Goal: Task Accomplishment & Management: Use online tool/utility

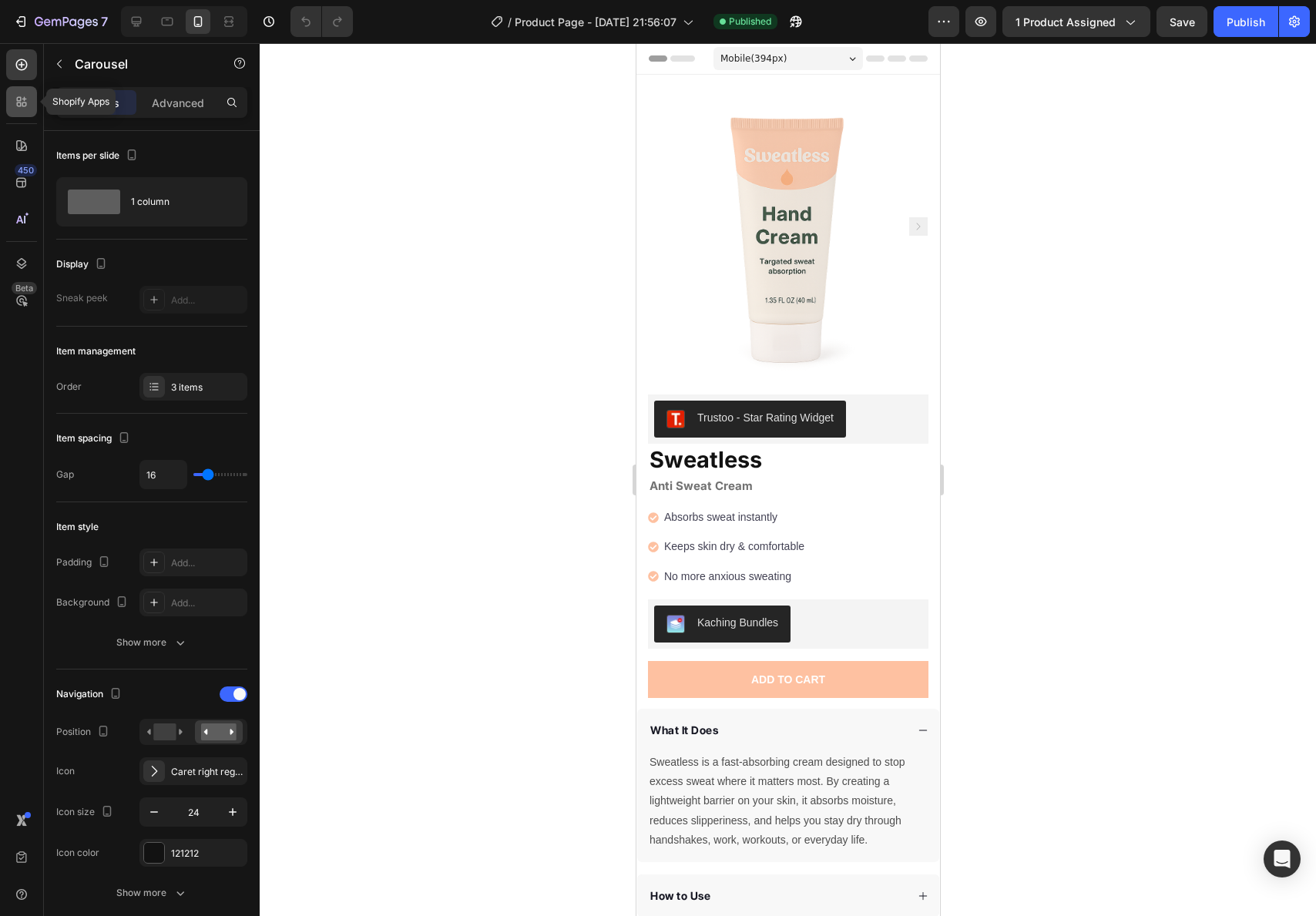
click at [28, 109] on icon at bounding box center [21, 101] width 15 height 15
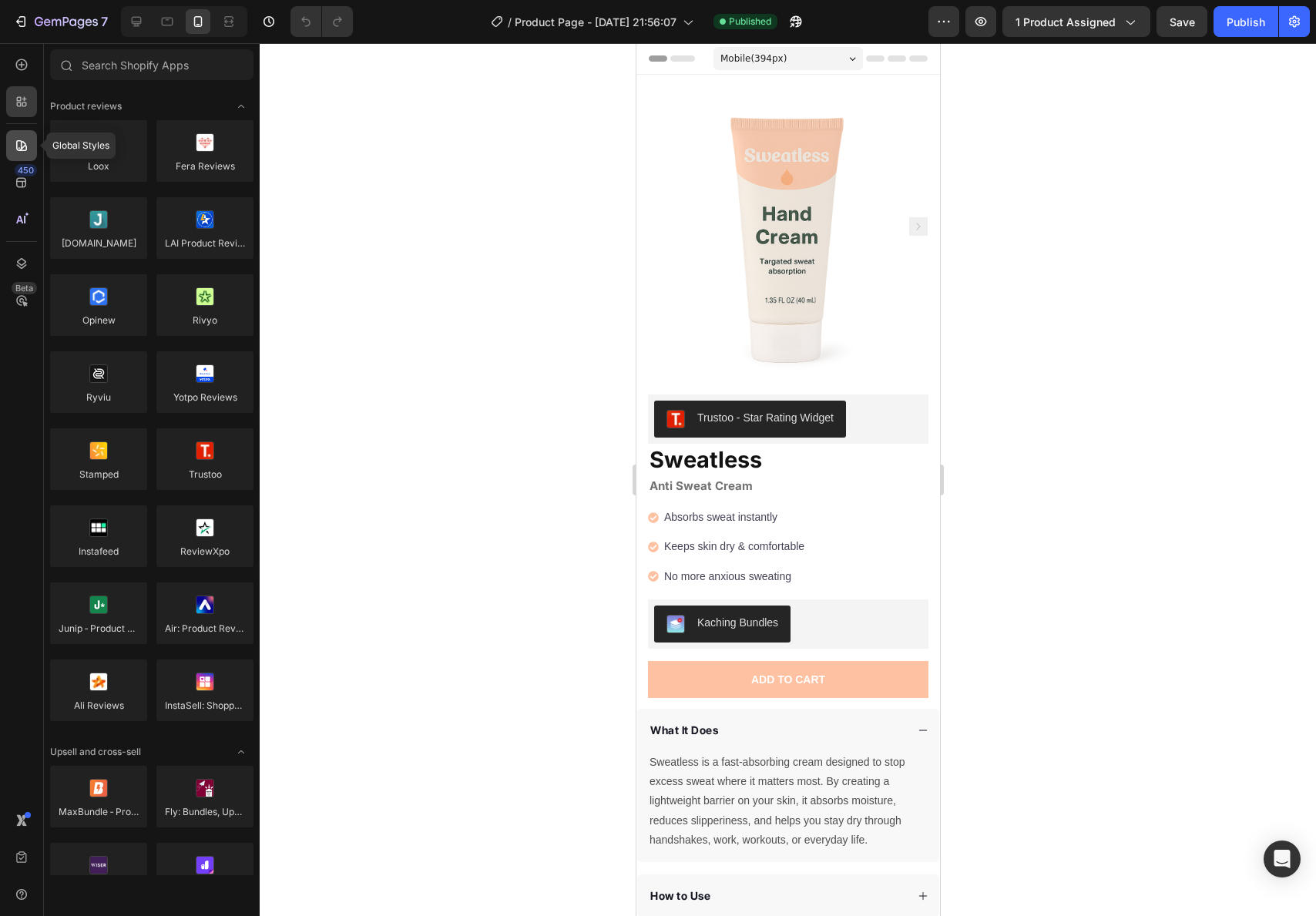
click at [26, 154] on div at bounding box center [21, 145] width 31 height 31
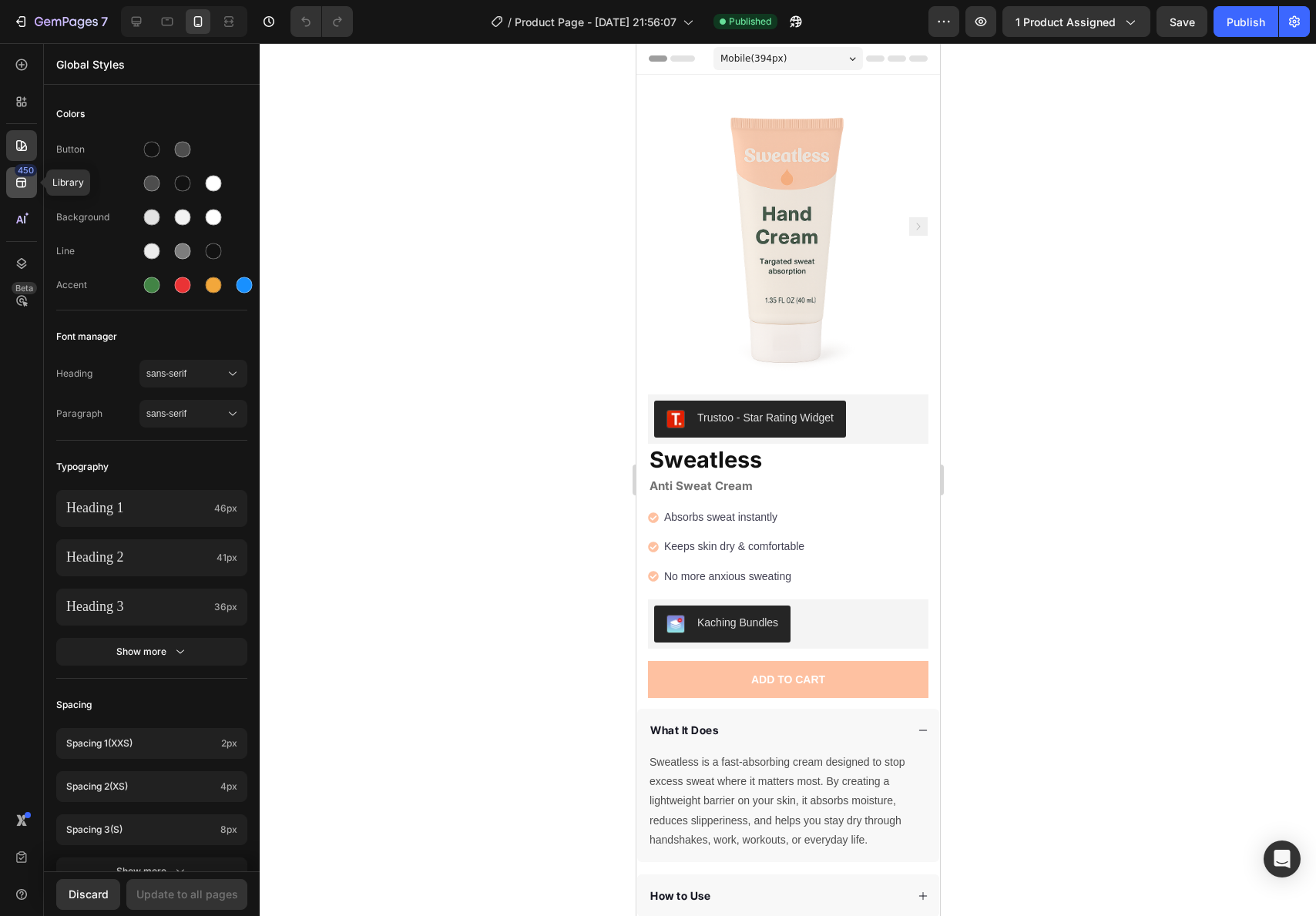
click at [21, 175] on div "450" at bounding box center [25, 170] width 22 height 13
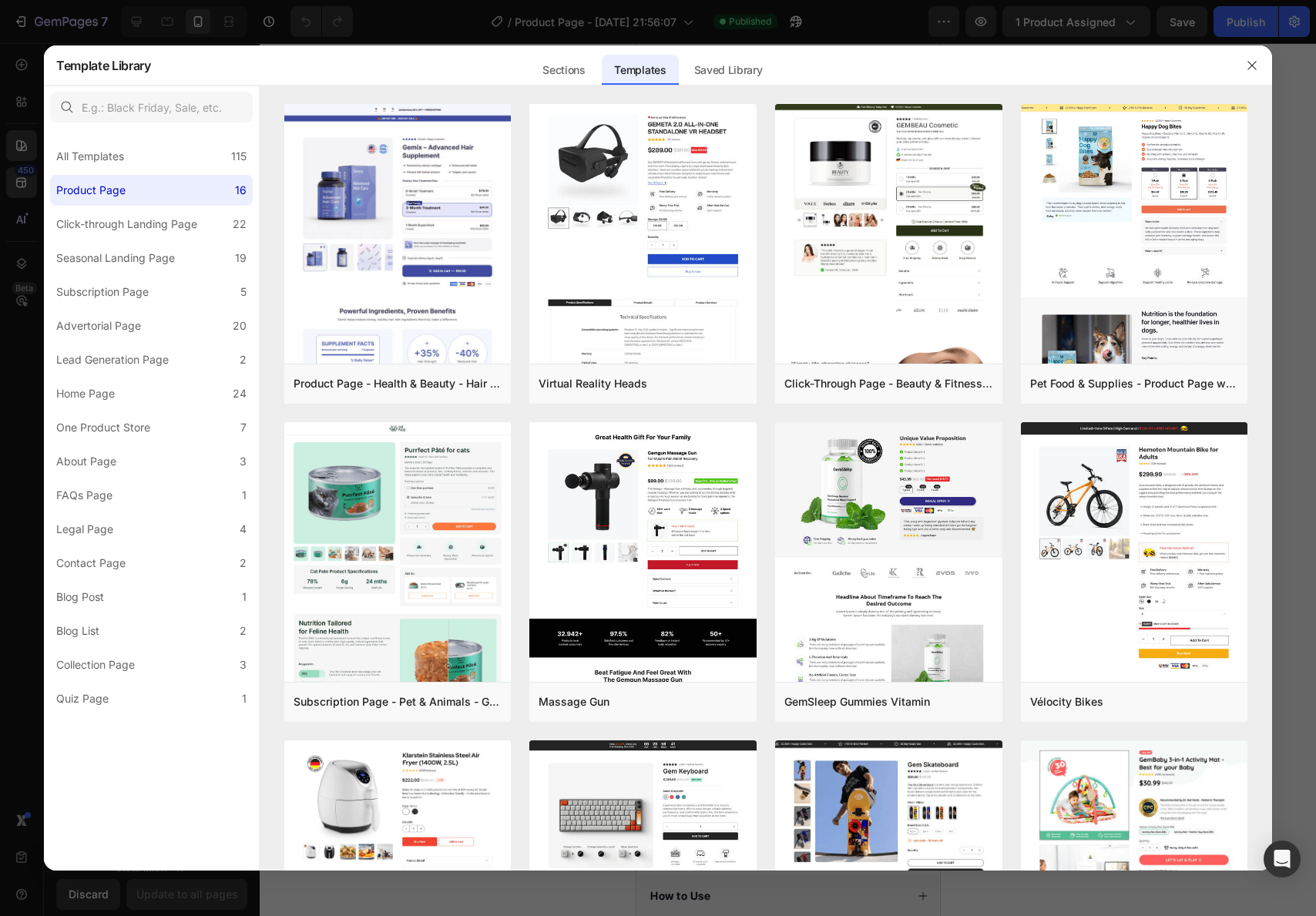
click at [180, 22] on div at bounding box center [658, 458] width 1316 height 916
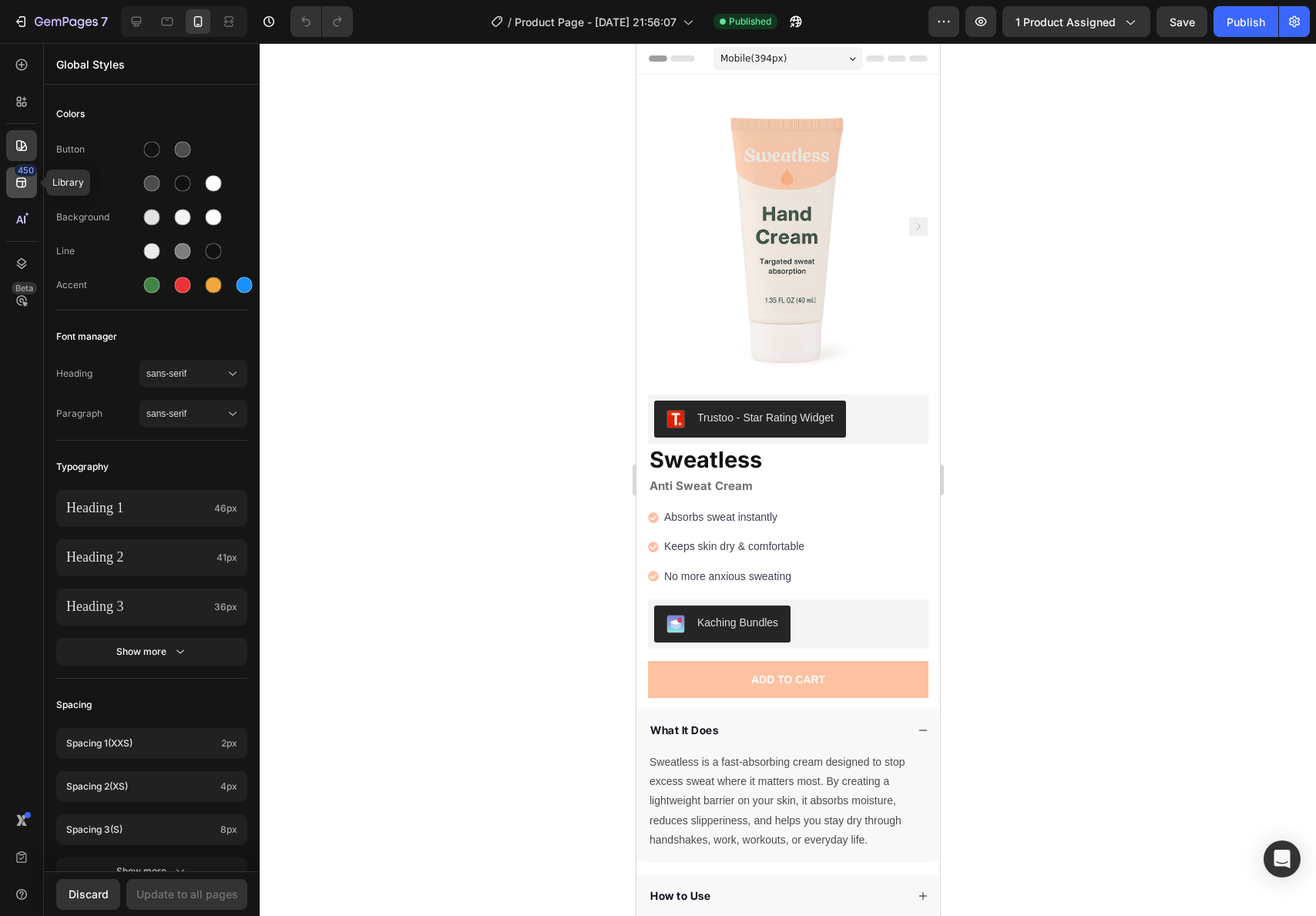
click at [36, 181] on div "450" at bounding box center [21, 182] width 31 height 31
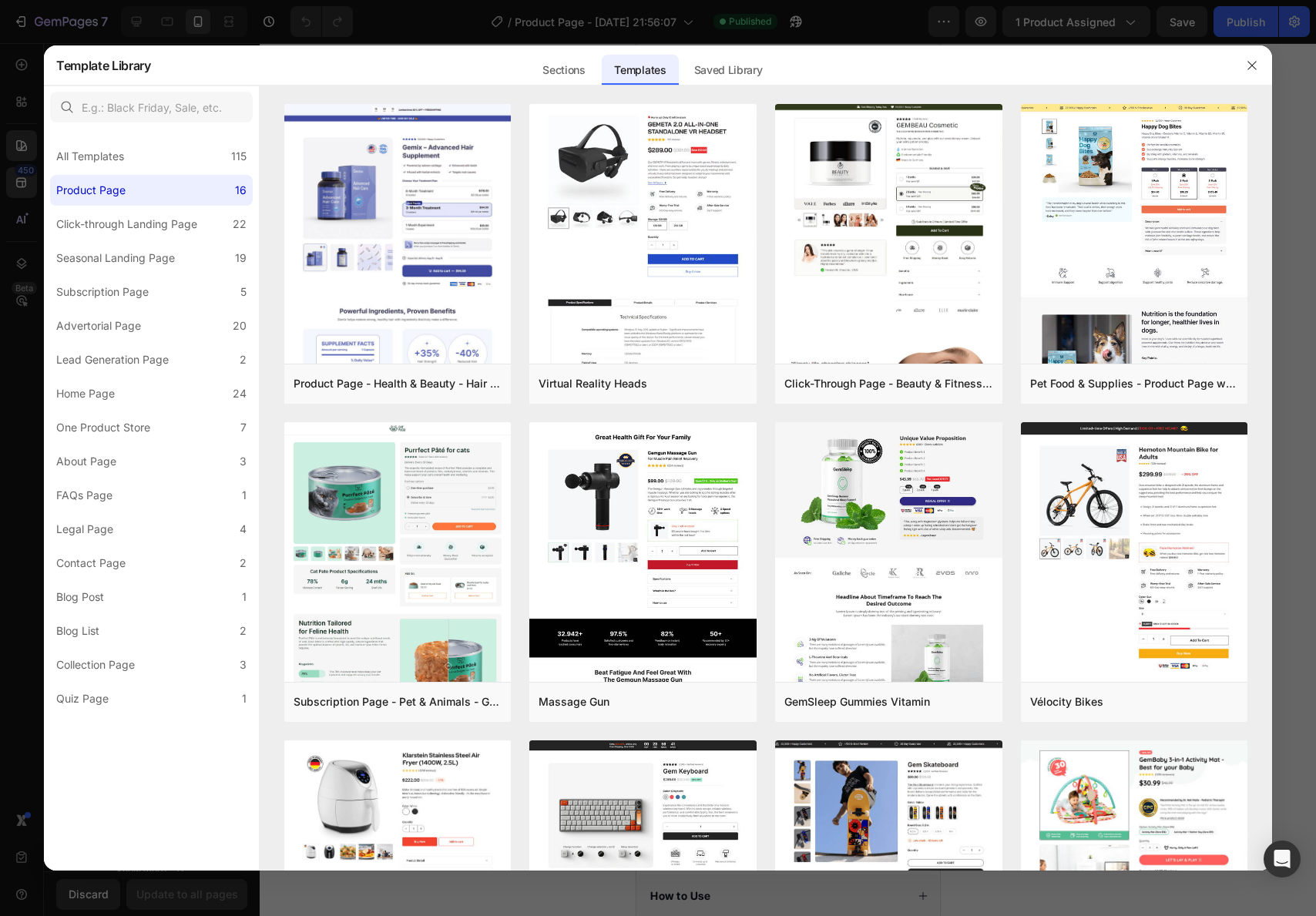
click at [1070, 13] on div at bounding box center [658, 458] width 1316 height 916
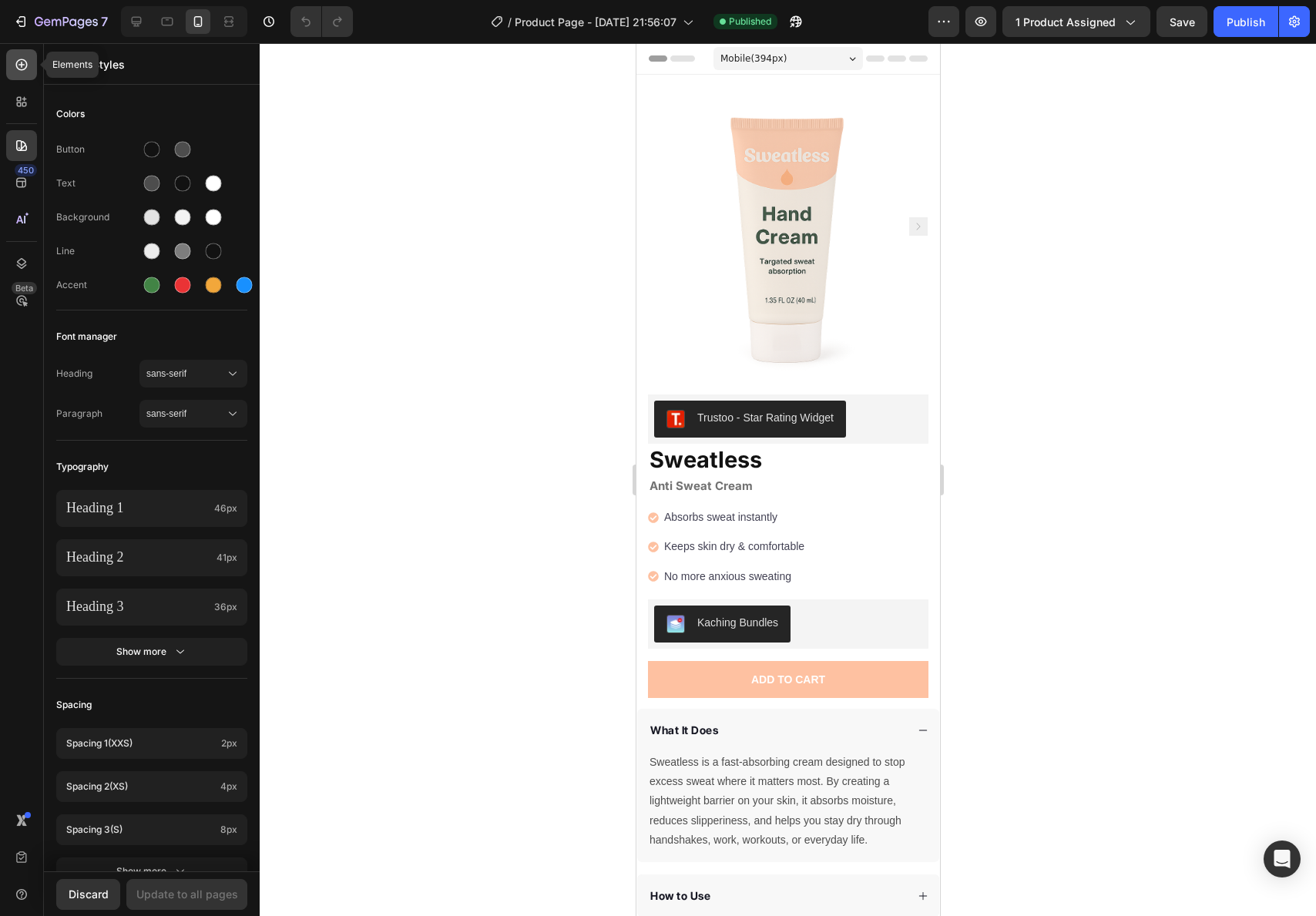
click at [29, 67] on icon at bounding box center [21, 64] width 15 height 15
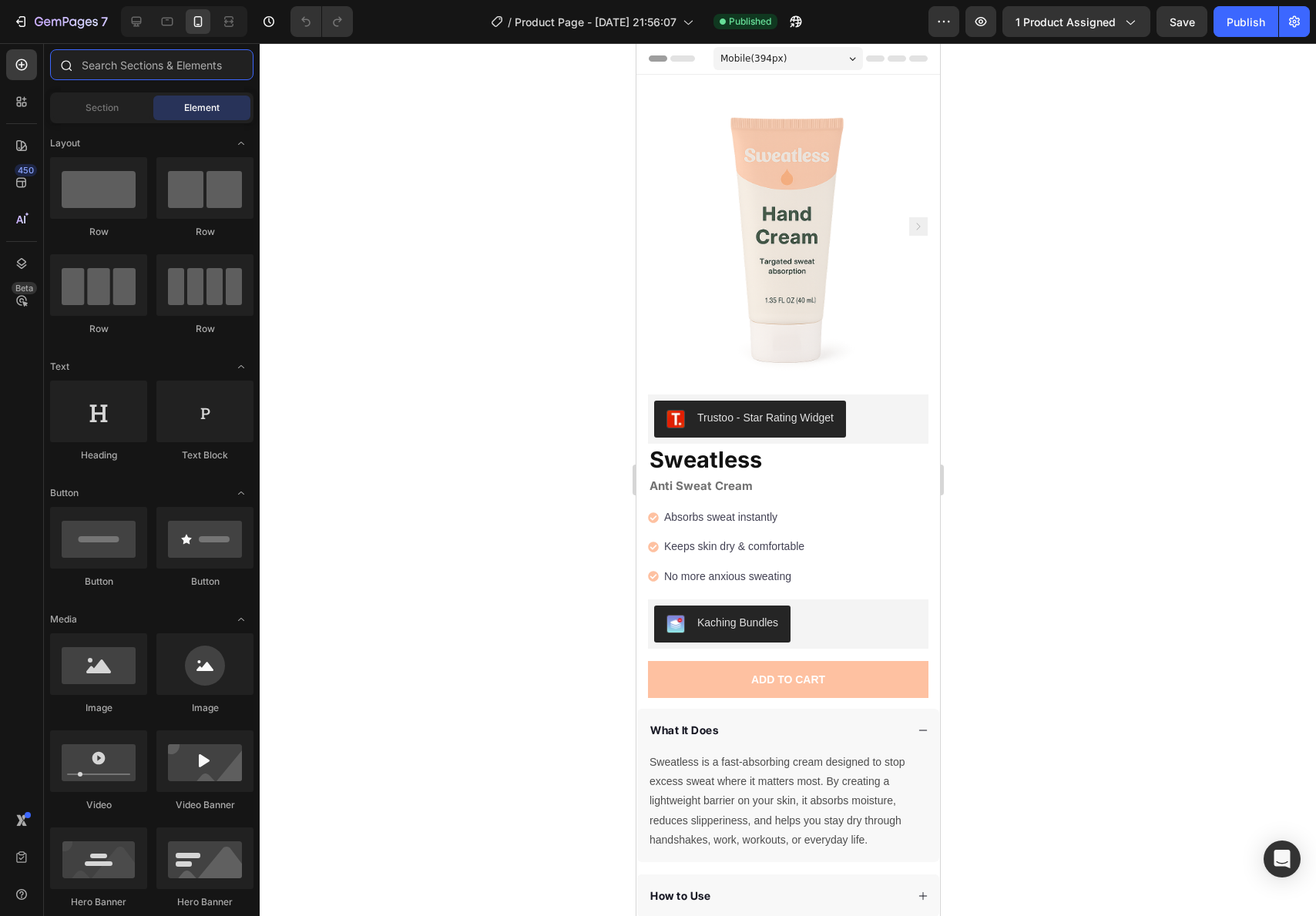
click at [123, 67] on input "text" at bounding box center [151, 64] width 204 height 31
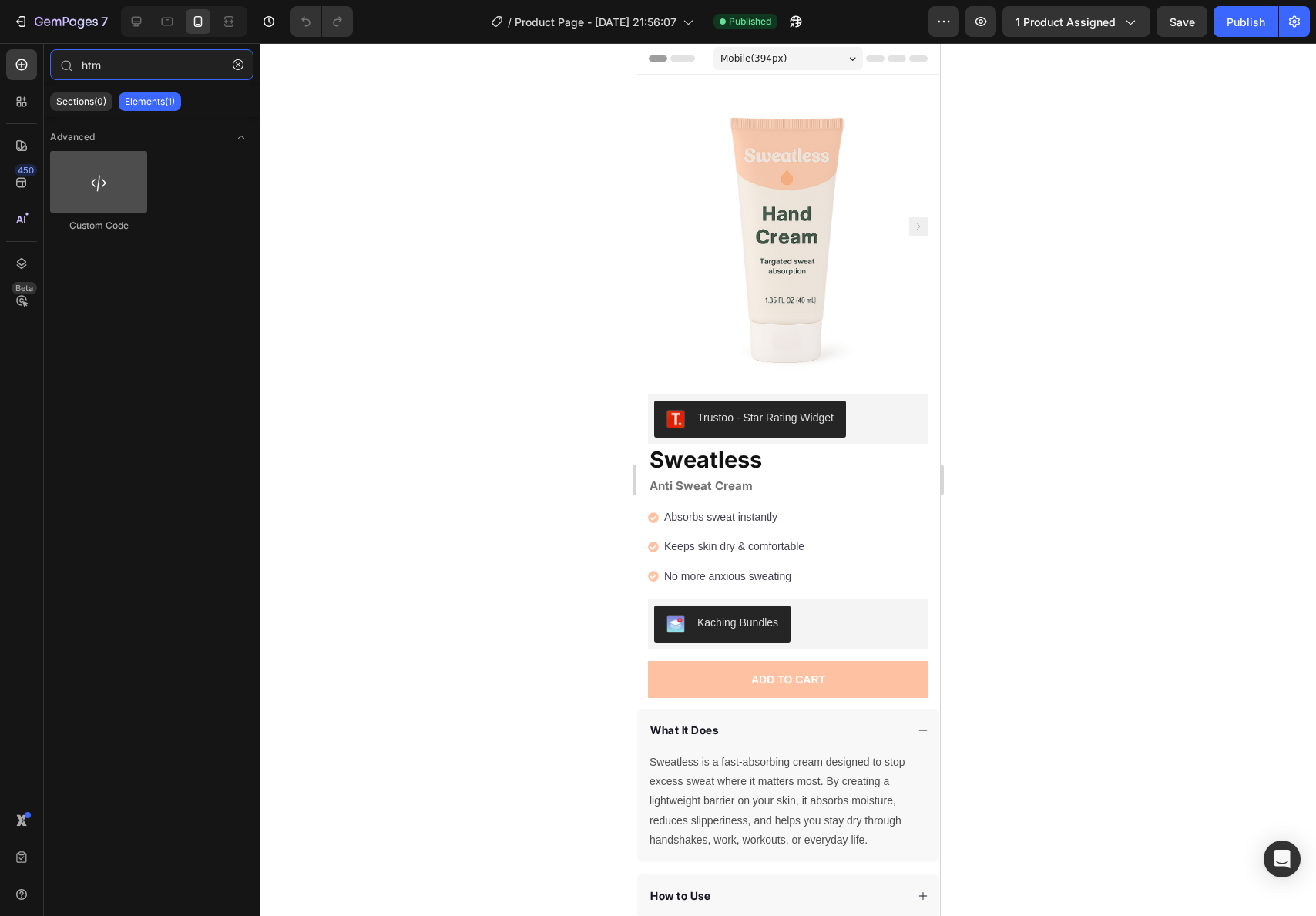
type input "htm"
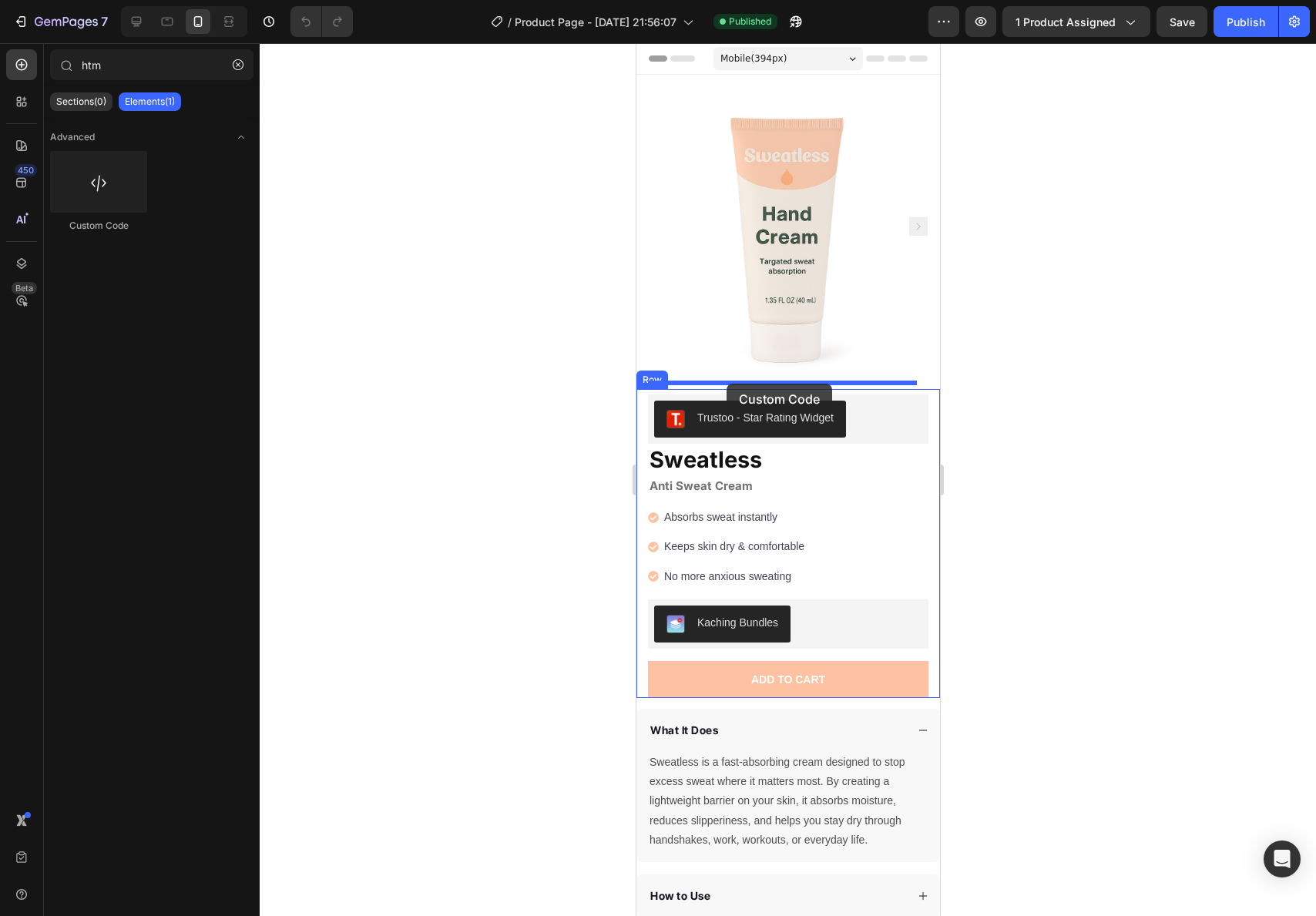
drag, startPoint x: 715, startPoint y: 222, endPoint x: 726, endPoint y: 384, distance: 162.4
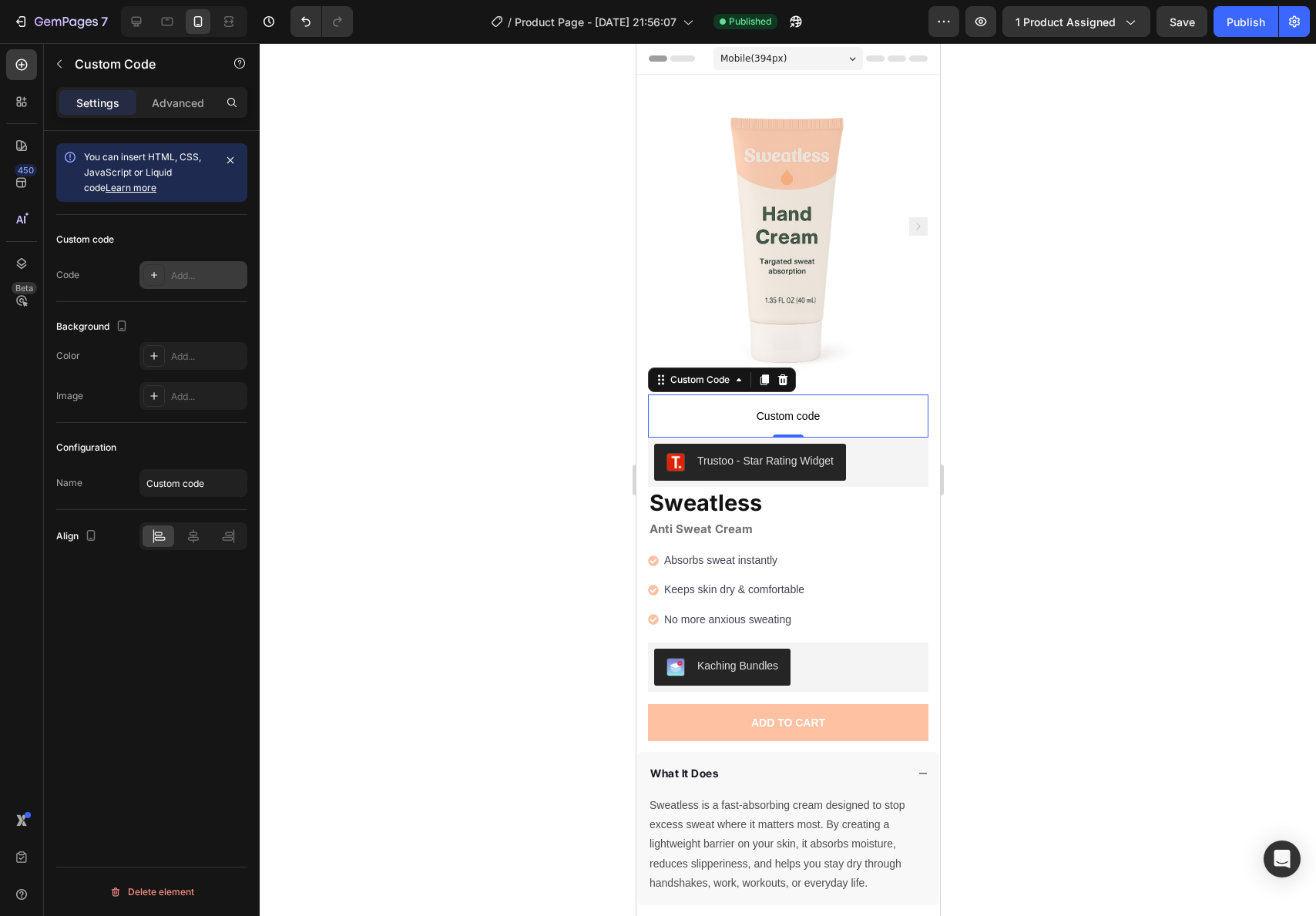
click at [164, 283] on div at bounding box center [154, 275] width 21 height 21
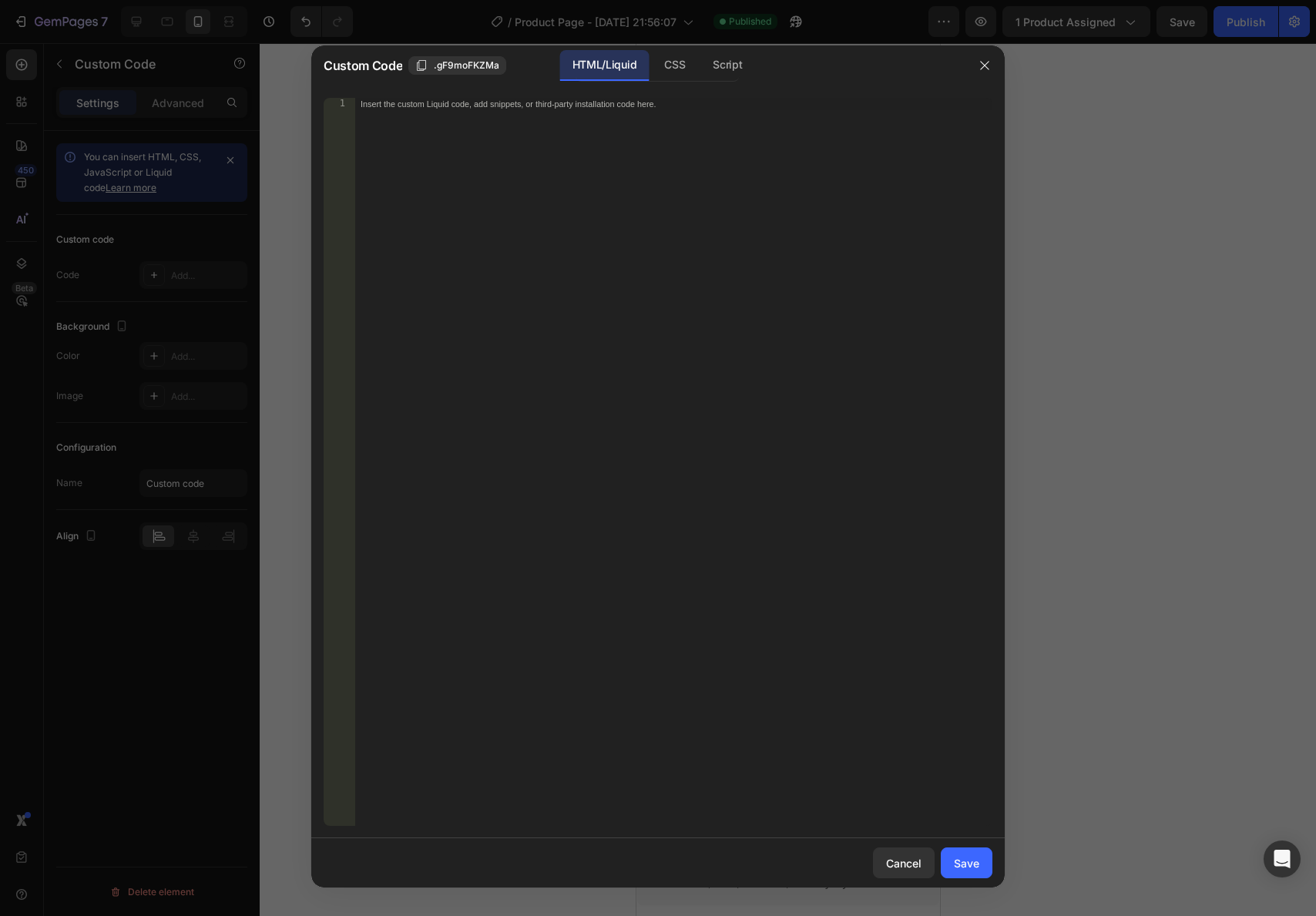
click at [562, 280] on div "Insert the custom Liquid code, add snippets, or third-party installation code h…" at bounding box center [673, 475] width 638 height 753
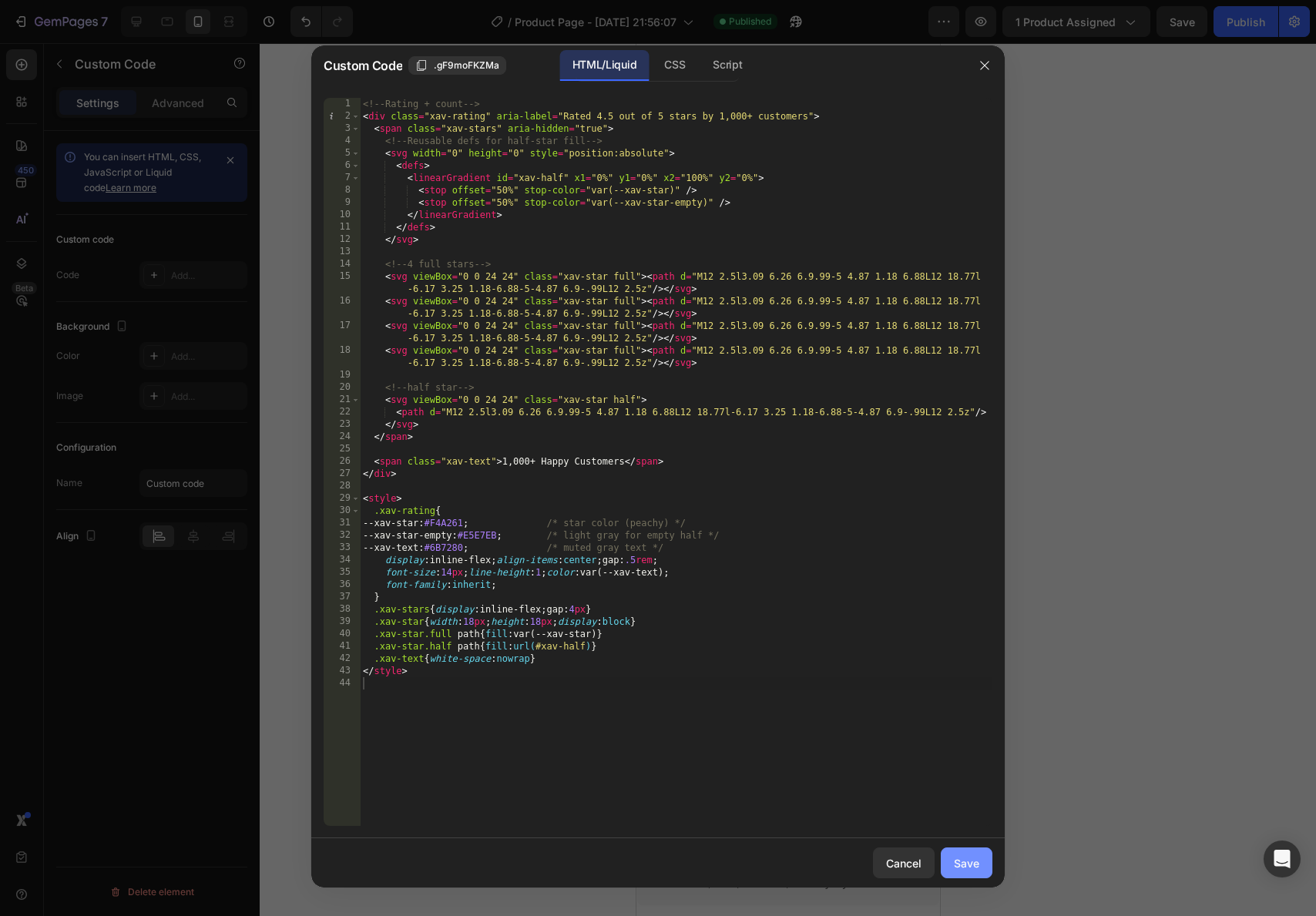
click at [974, 868] on div "Save" at bounding box center [967, 864] width 25 height 16
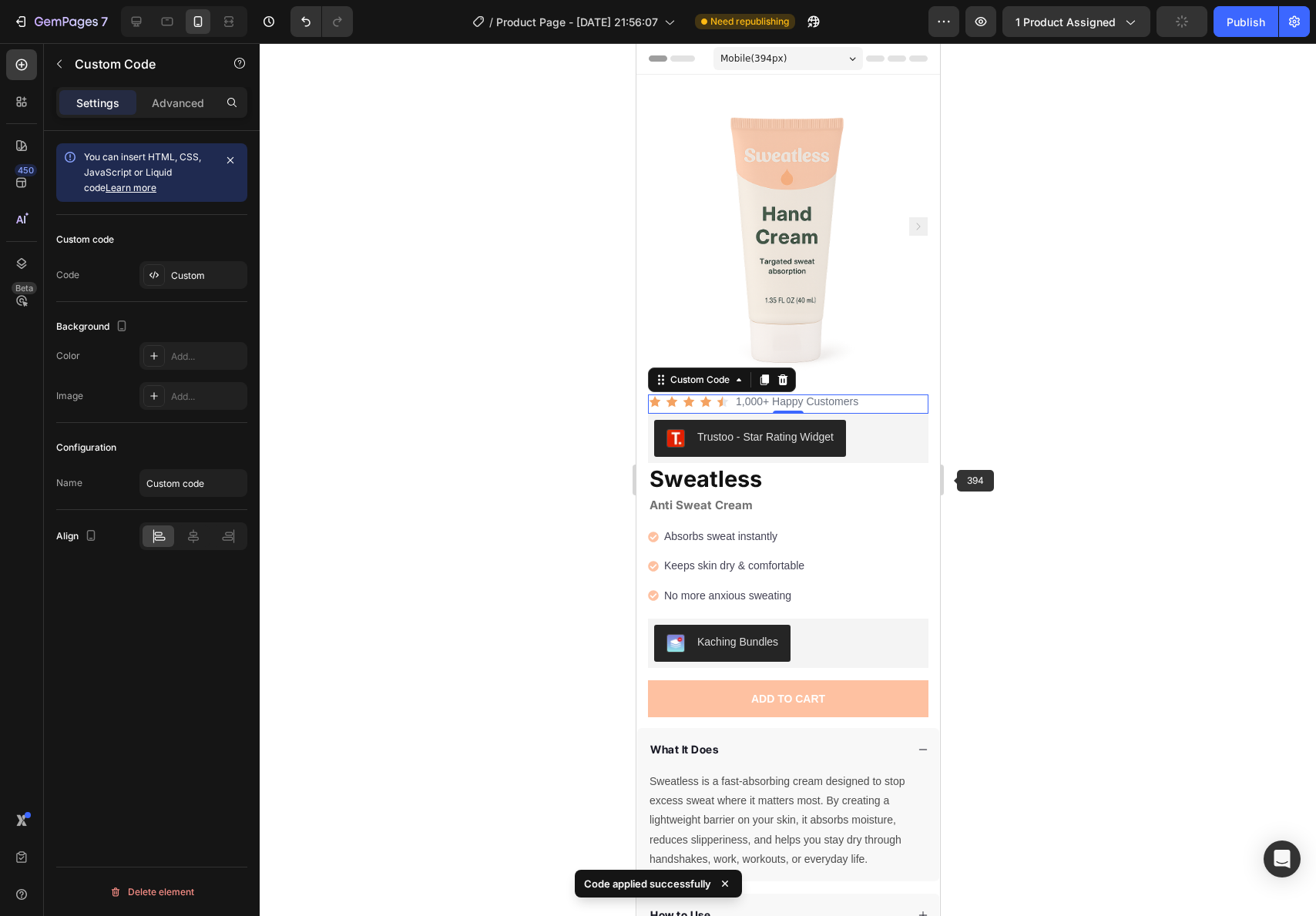
click at [971, 460] on div at bounding box center [788, 479] width 1056 height 873
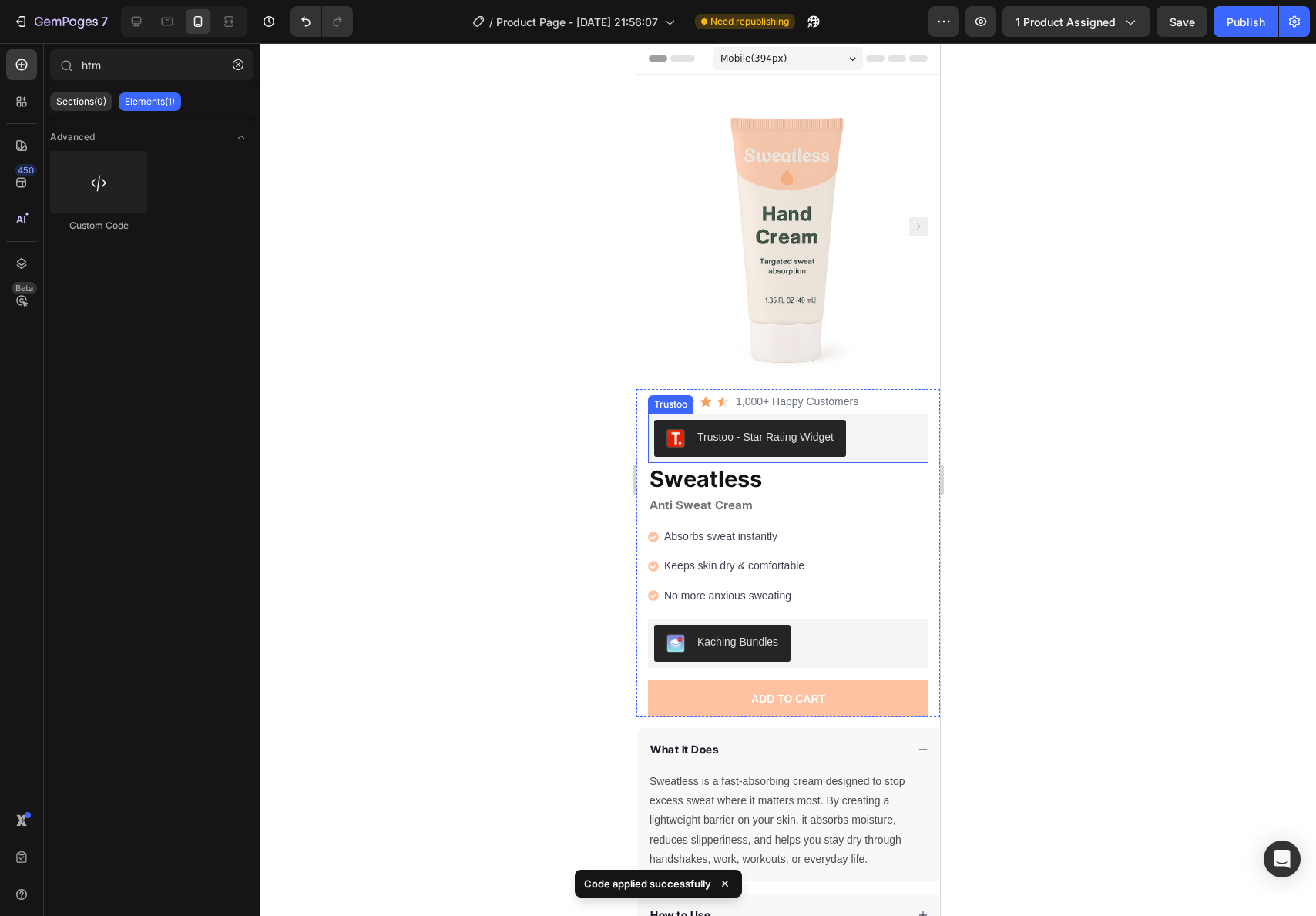
click at [870, 429] on div "Trustoo - Star Rating Widget" at bounding box center [788, 438] width 268 height 37
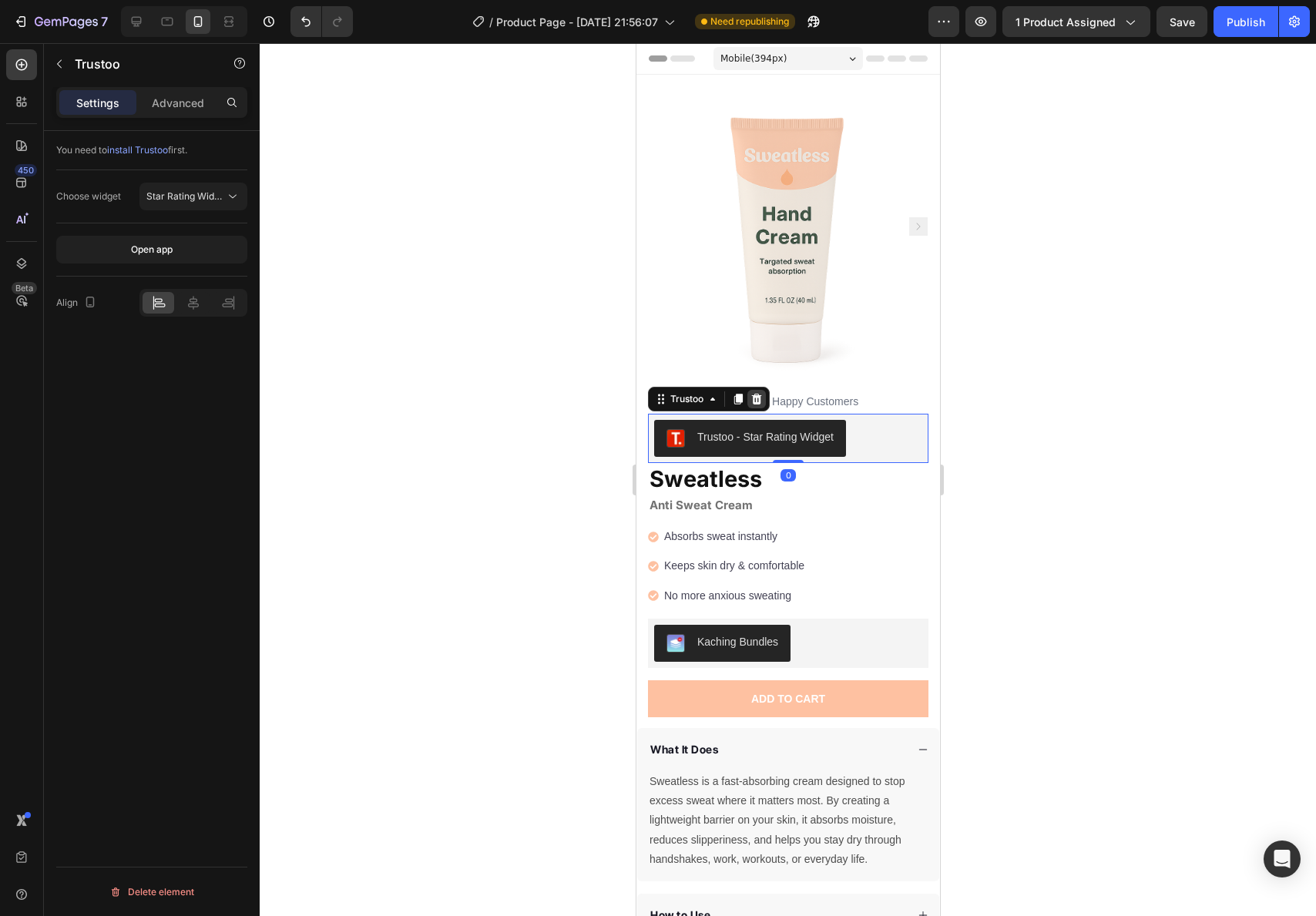
click at [757, 394] on icon at bounding box center [756, 399] width 10 height 11
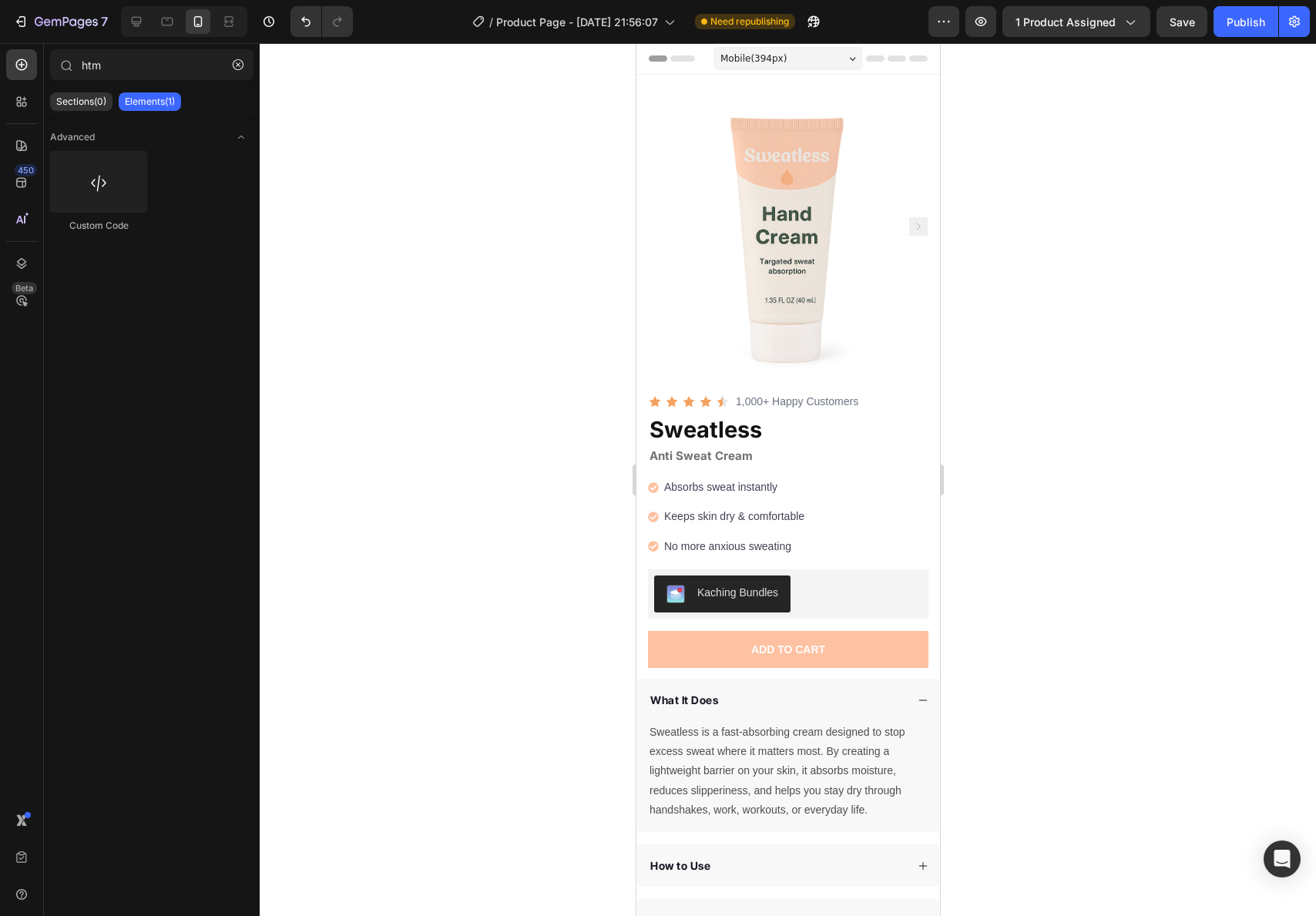
click at [1212, 24] on div "Preview 1 product assigned Save Publish" at bounding box center [1119, 21] width 381 height 31
click at [1244, 17] on div "Publish" at bounding box center [1245, 22] width 39 height 16
